Goal: Find specific page/section: Find specific page/section

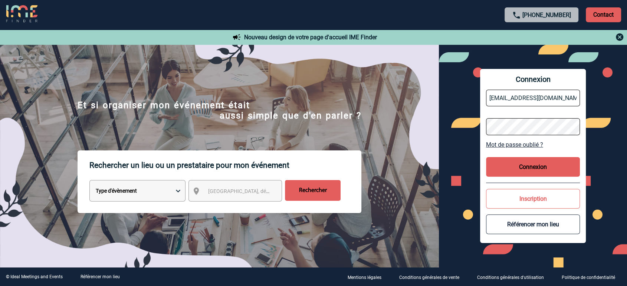
drag, startPoint x: 513, startPoint y: 94, endPoint x: 512, endPoint y: 108, distance: 13.7
click at [513, 94] on input "[EMAIL_ADDRESS][DOMAIN_NAME]" at bounding box center [533, 98] width 94 height 17
type input "[EMAIL_ADDRESS][DOMAIN_NAME]"
click at [500, 170] on button "Connexion" at bounding box center [533, 167] width 94 height 20
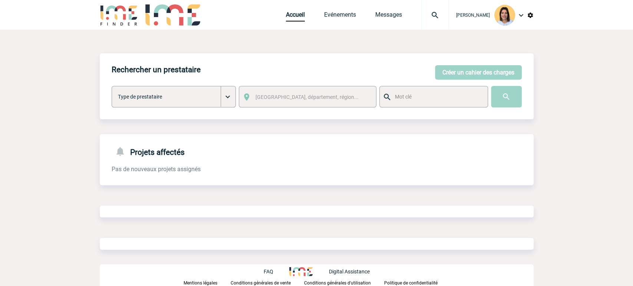
click at [422, 18] on img at bounding box center [435, 15] width 27 height 9
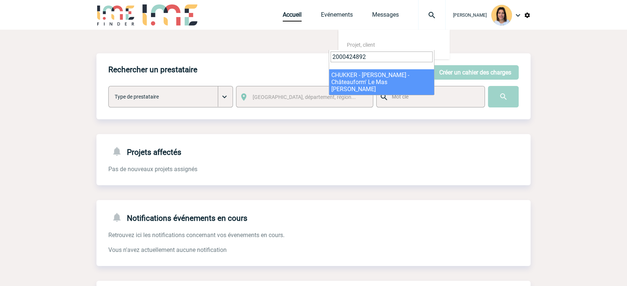
type input "2000424892"
select select "24393"
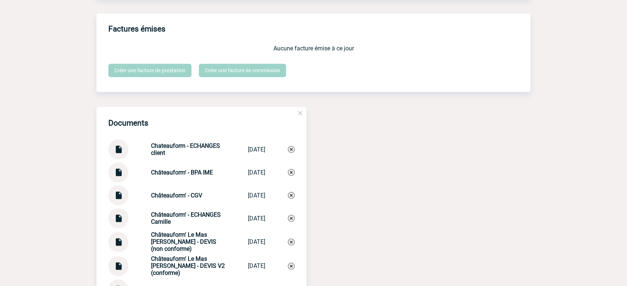
scroll to position [783, 0]
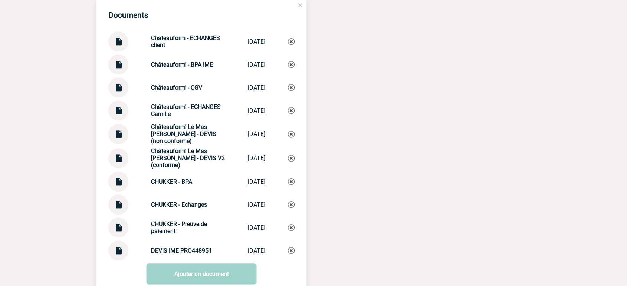
click at [116, 209] on img at bounding box center [118, 202] width 10 height 14
click at [116, 113] on img at bounding box center [118, 107] width 10 height 14
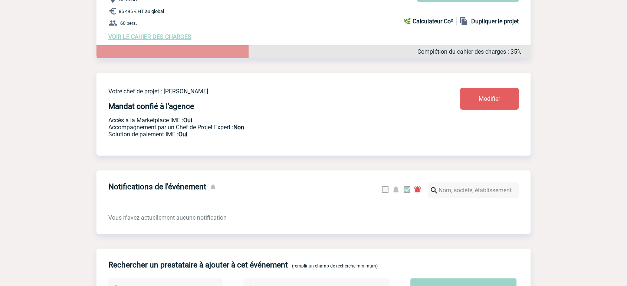
scroll to position [0, 0]
